Goal: Find specific page/section: Find specific page/section

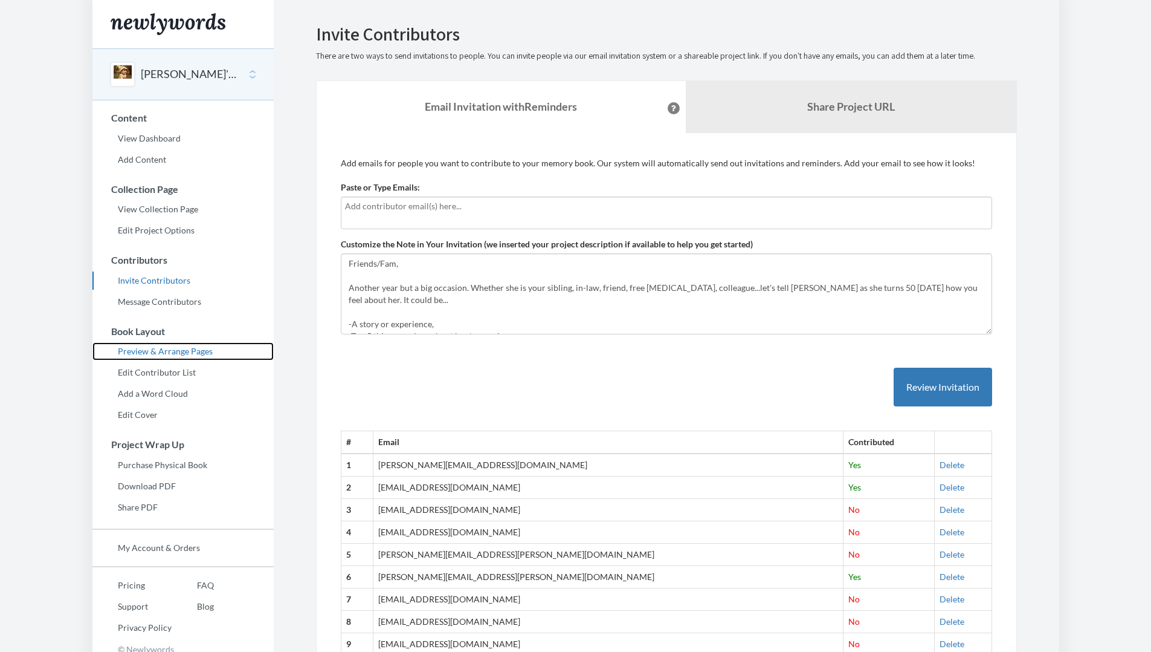
click at [162, 356] on link "Preview & Arrange Pages" at bounding box center [182, 351] width 181 height 18
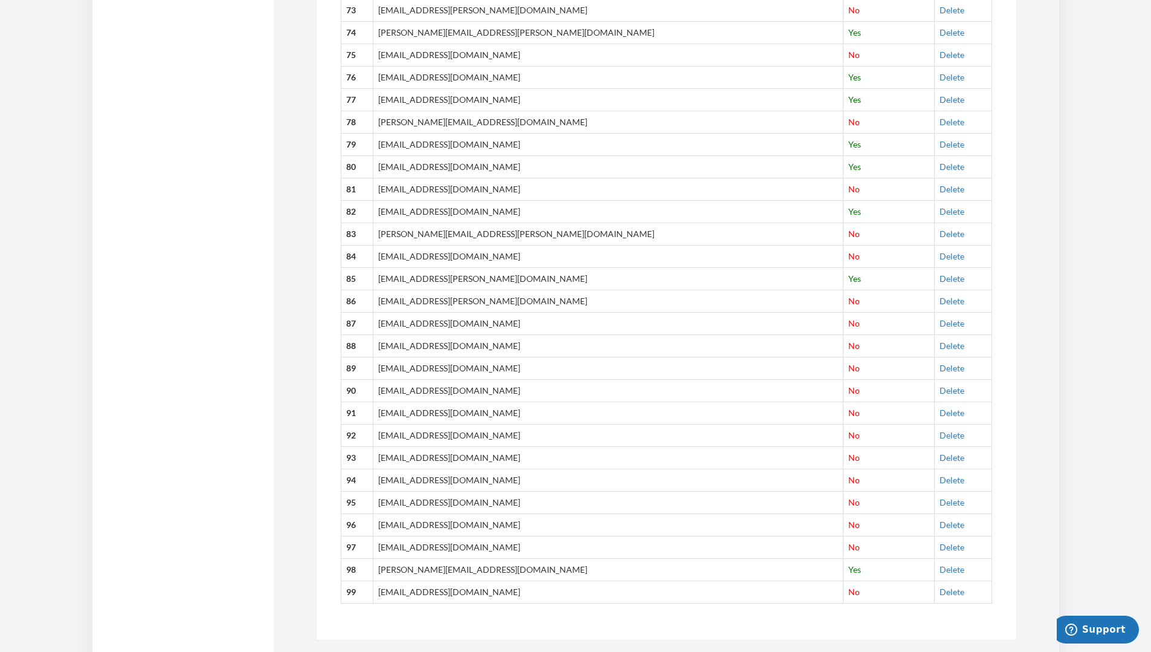
scroll to position [206, 0]
